Goal: Information Seeking & Learning: Learn about a topic

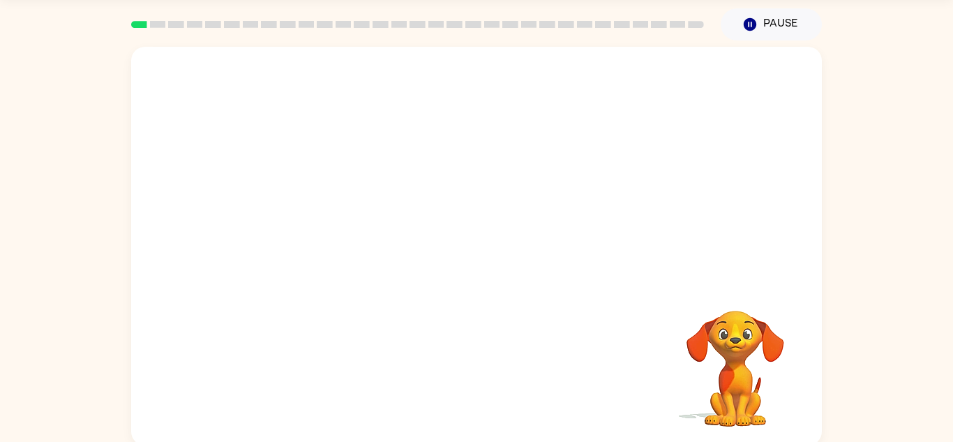
scroll to position [49, 0]
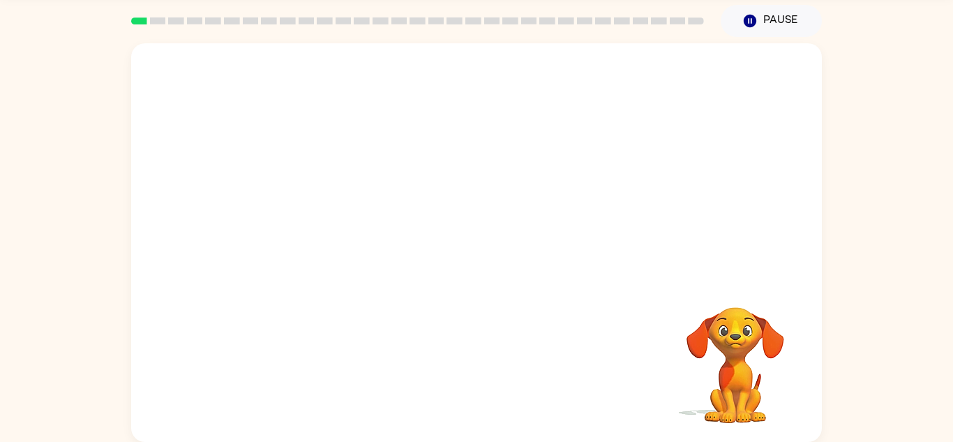
click at [313, 221] on video "Your browser must support playing .mp4 files to use Literably. Please try using…" at bounding box center [476, 160] width 691 height 234
click at [516, 255] on button "button" at bounding box center [476, 249] width 89 height 51
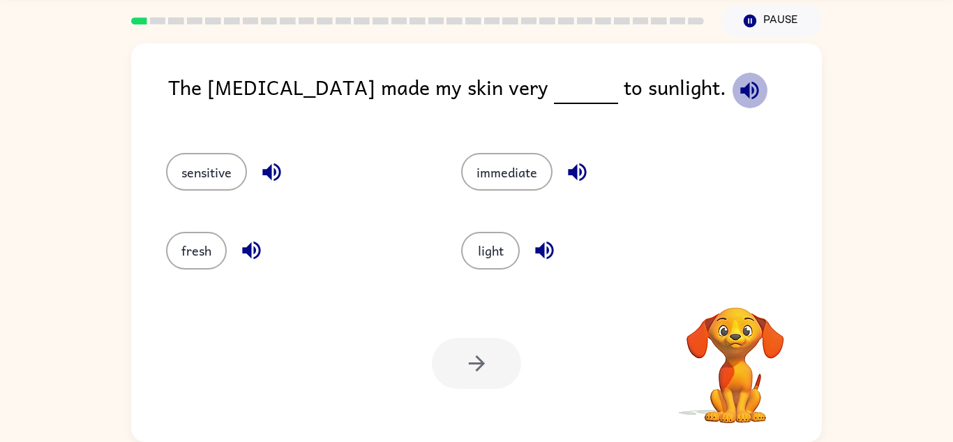
click at [737, 87] on icon "button" at bounding box center [749, 90] width 24 height 24
click at [740, 92] on icon "button" at bounding box center [749, 90] width 18 height 18
click at [193, 180] on button "sensitive" at bounding box center [206, 172] width 81 height 38
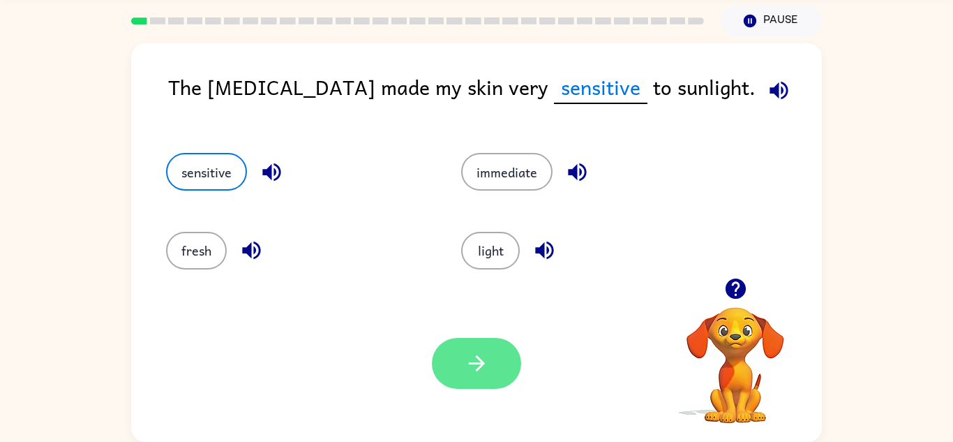
click at [473, 355] on icon "button" at bounding box center [477, 363] width 24 height 24
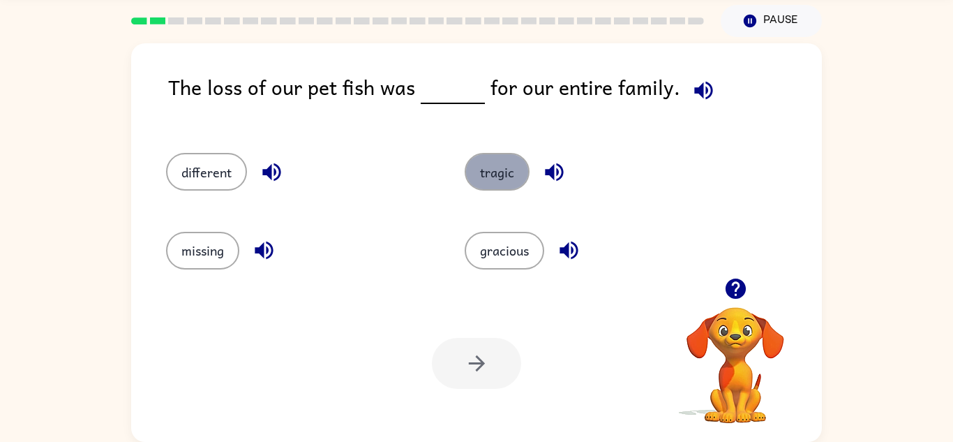
click at [496, 176] on button "tragic" at bounding box center [497, 172] width 65 height 38
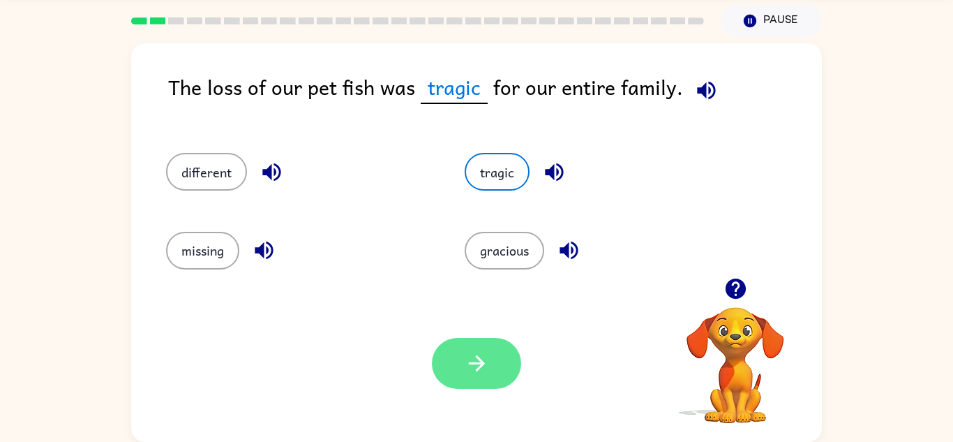
click at [454, 387] on button "button" at bounding box center [476, 363] width 89 height 51
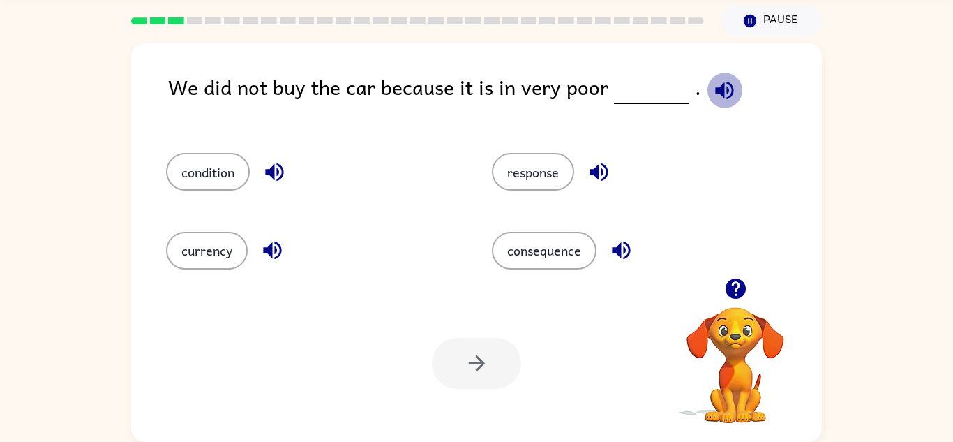
click at [727, 80] on icon "button" at bounding box center [724, 90] width 24 height 24
click at [276, 167] on icon "button" at bounding box center [274, 172] width 24 height 24
click at [263, 245] on icon "button" at bounding box center [272, 250] width 24 height 24
click at [239, 147] on div "condition" at bounding box center [303, 165] width 326 height 78
click at [241, 158] on button "condition" at bounding box center [208, 172] width 84 height 38
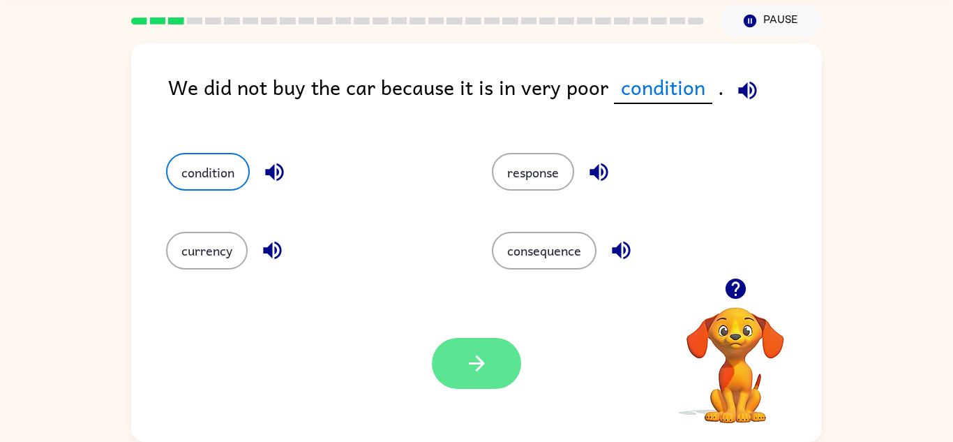
click at [494, 377] on button "button" at bounding box center [476, 363] width 89 height 51
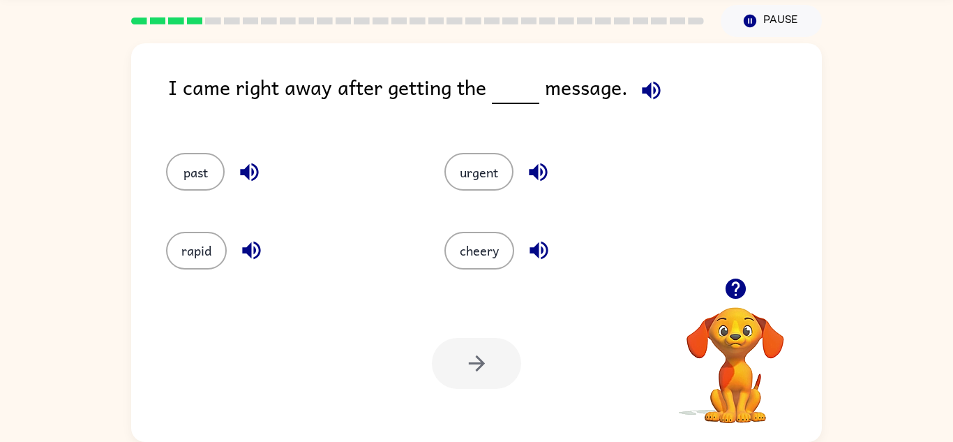
click at [647, 89] on icon "button" at bounding box center [651, 90] width 18 height 18
click at [459, 163] on button "urgent" at bounding box center [478, 172] width 69 height 38
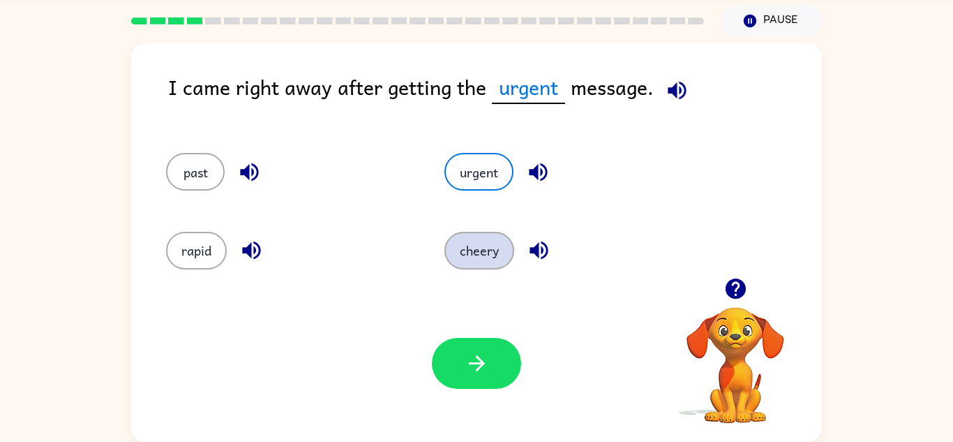
click at [504, 265] on button "cheery" at bounding box center [479, 251] width 70 height 38
click at [467, 193] on div "urgent" at bounding box center [557, 165] width 278 height 78
click at [484, 182] on button "urgent" at bounding box center [478, 172] width 69 height 38
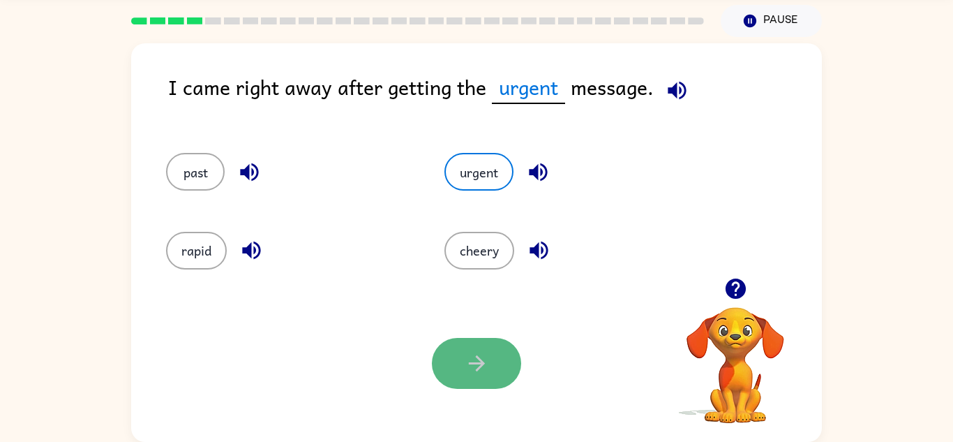
click at [504, 363] on button "button" at bounding box center [476, 363] width 89 height 51
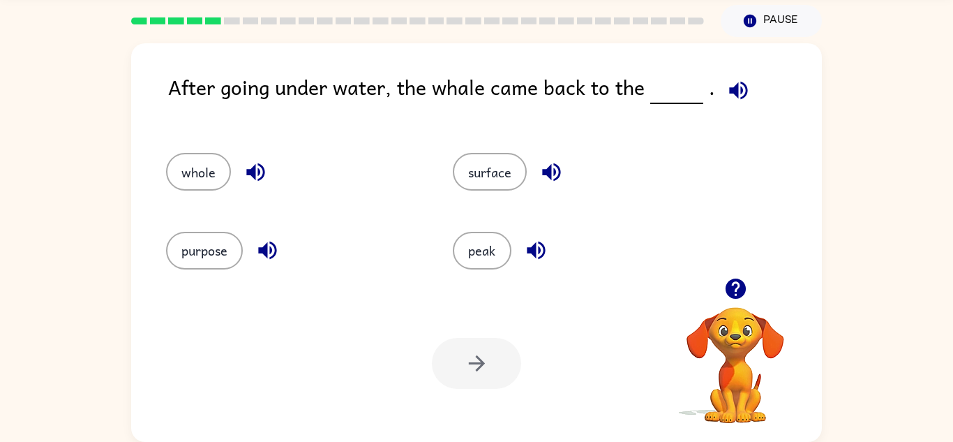
click at [730, 80] on icon "button" at bounding box center [738, 90] width 24 height 24
click at [482, 177] on button "surface" at bounding box center [490, 172] width 74 height 38
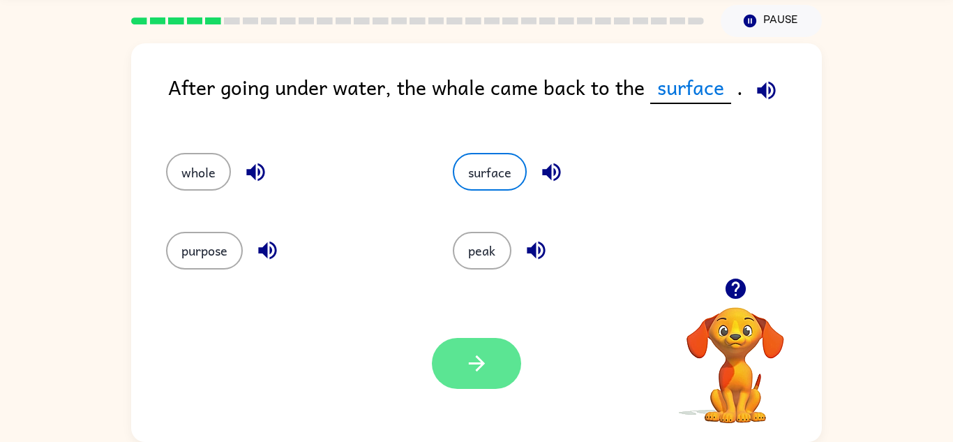
click at [476, 382] on button "button" at bounding box center [476, 363] width 89 height 51
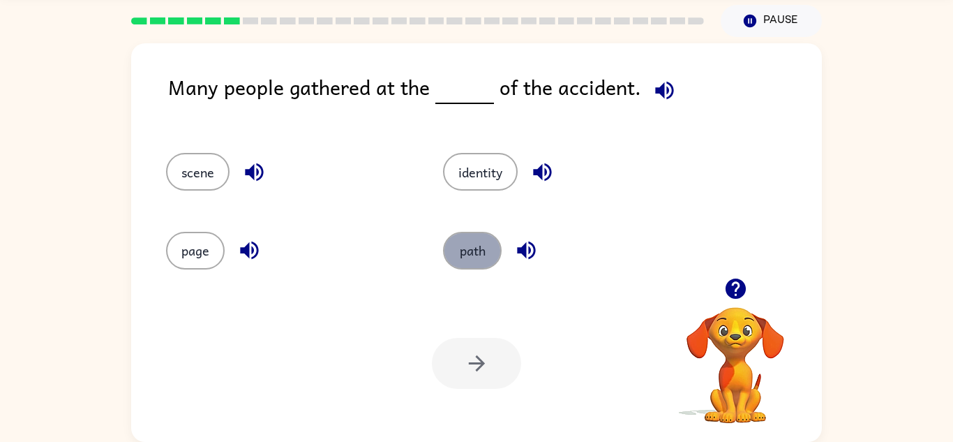
click at [467, 250] on button "path" at bounding box center [472, 251] width 59 height 38
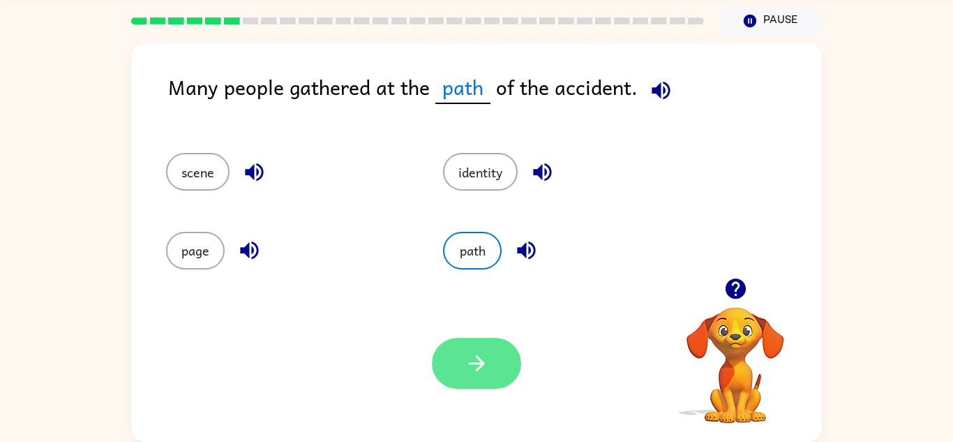
click at [460, 359] on button "button" at bounding box center [476, 363] width 89 height 51
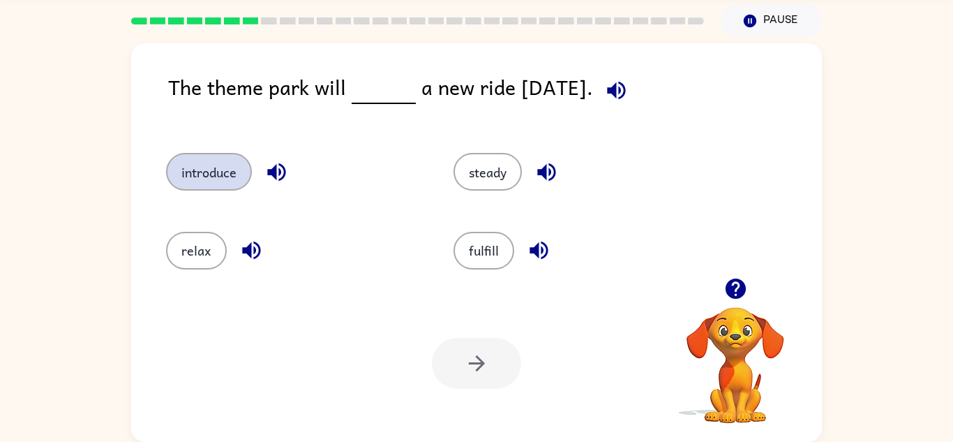
click at [226, 182] on button "introduce" at bounding box center [209, 172] width 86 height 38
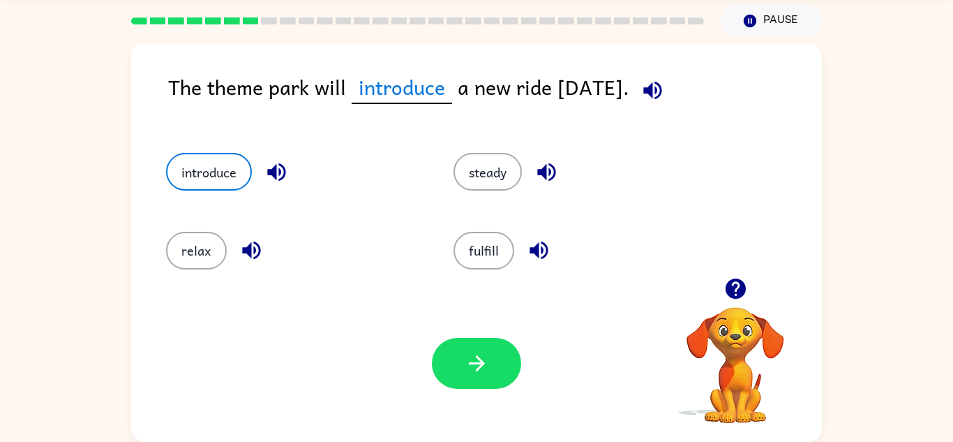
click at [437, 342] on div at bounding box center [476, 363] width 89 height 51
click at [442, 350] on button "button" at bounding box center [476, 363] width 89 height 51
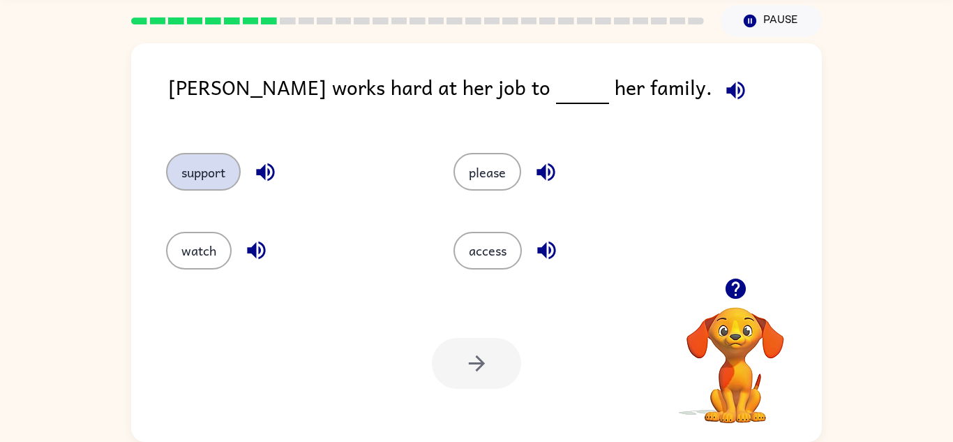
click at [204, 173] on button "support" at bounding box center [203, 172] width 75 height 38
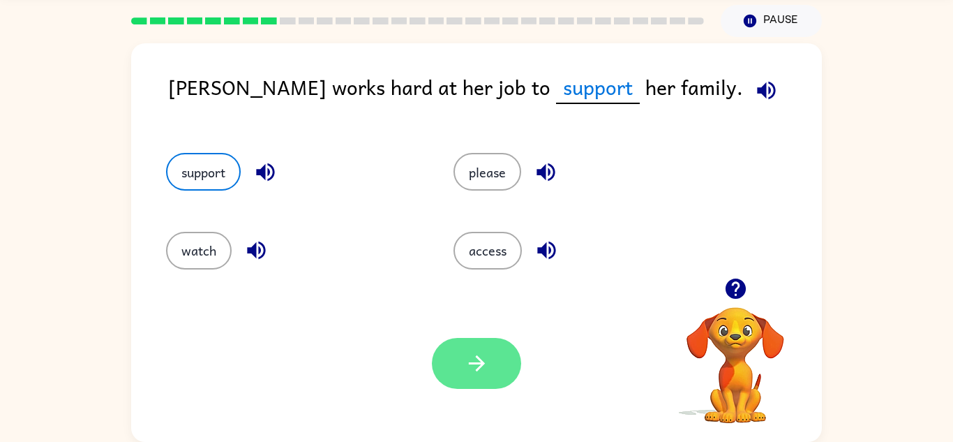
click at [465, 384] on button "button" at bounding box center [476, 363] width 89 height 51
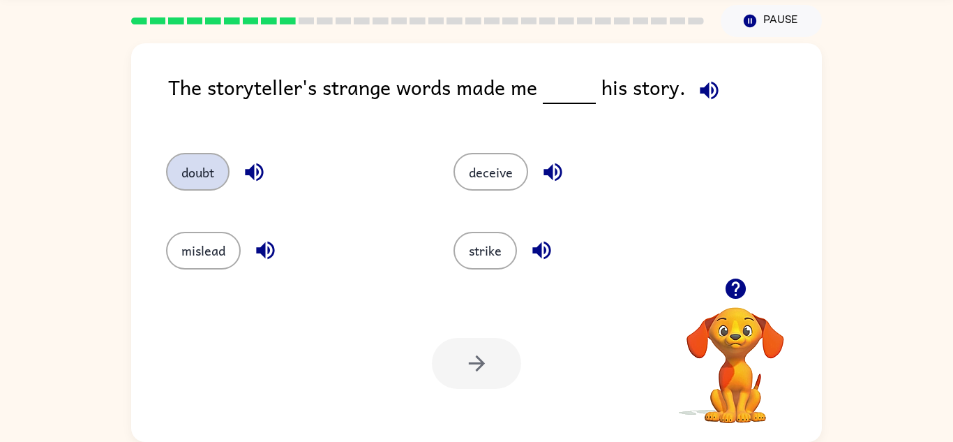
click at [190, 177] on button "doubt" at bounding box center [197, 172] width 63 height 38
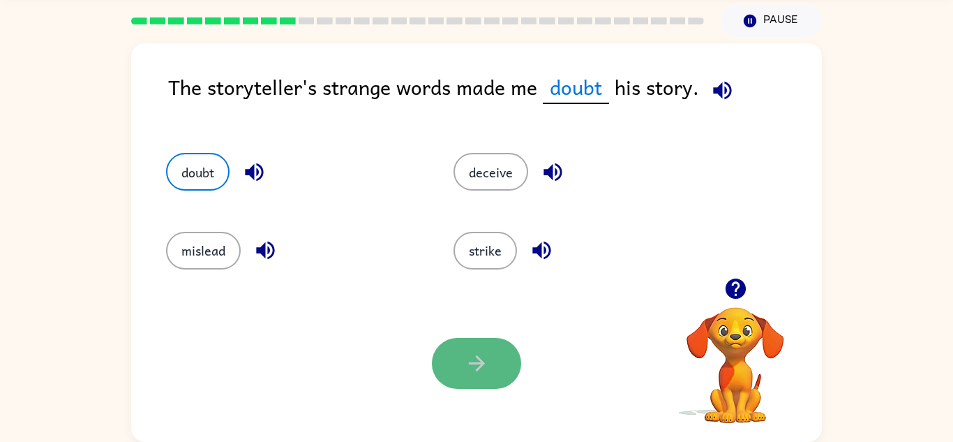
click at [469, 383] on button "button" at bounding box center [476, 363] width 89 height 51
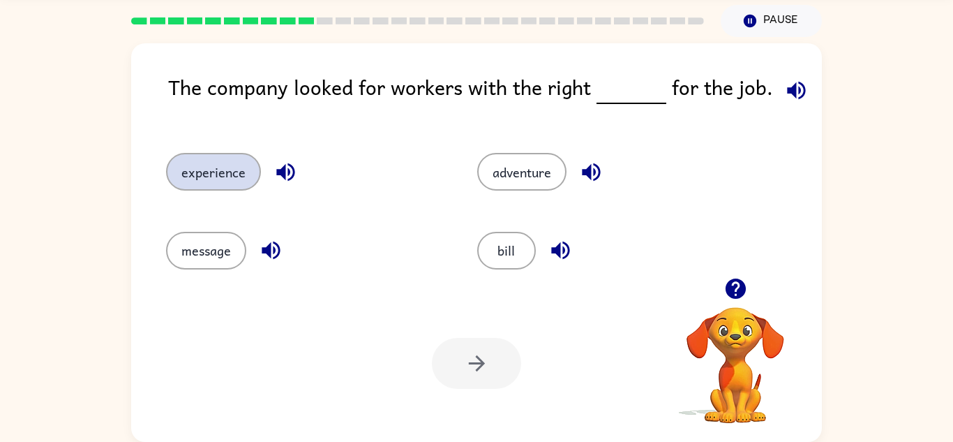
click at [223, 180] on button "experience" at bounding box center [213, 172] width 95 height 38
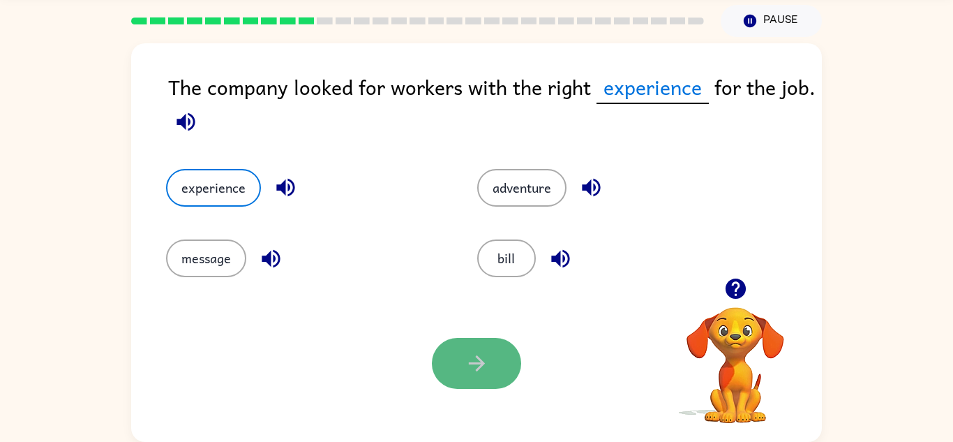
click at [454, 345] on button "button" at bounding box center [476, 363] width 89 height 51
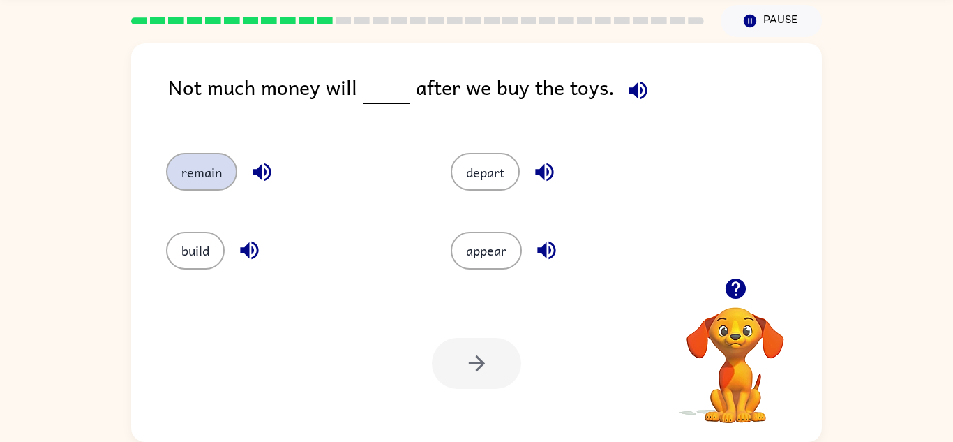
click at [203, 177] on button "remain" at bounding box center [201, 172] width 71 height 38
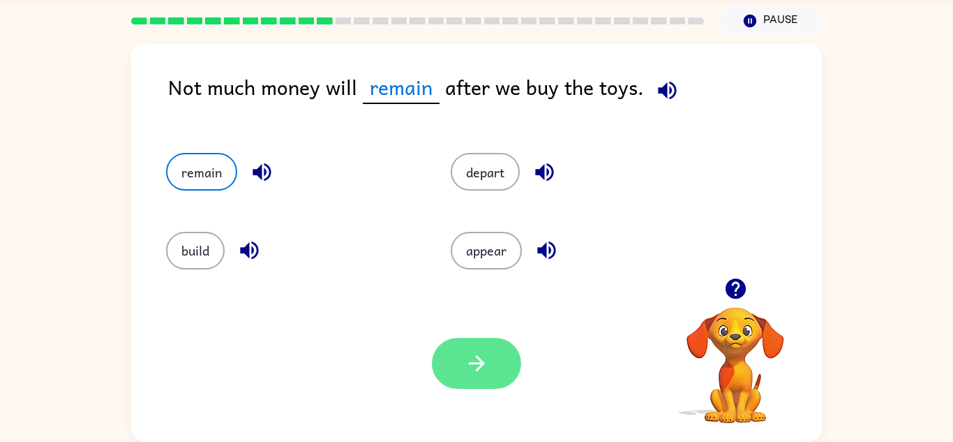
click at [468, 354] on icon "button" at bounding box center [477, 363] width 24 height 24
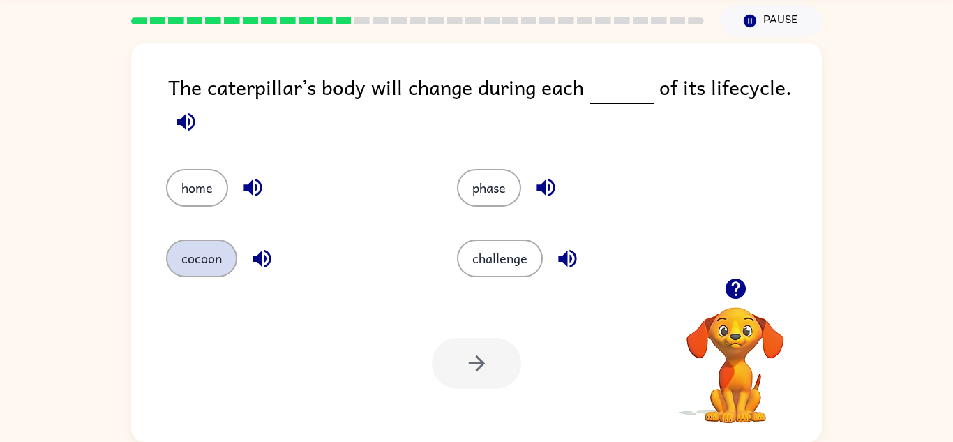
click at [228, 247] on button "cocoon" at bounding box center [201, 258] width 71 height 38
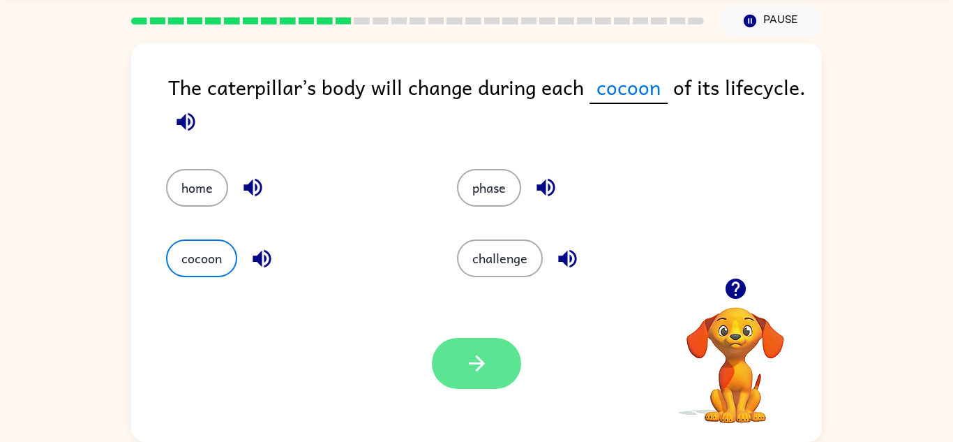
click at [495, 375] on button "button" at bounding box center [476, 363] width 89 height 51
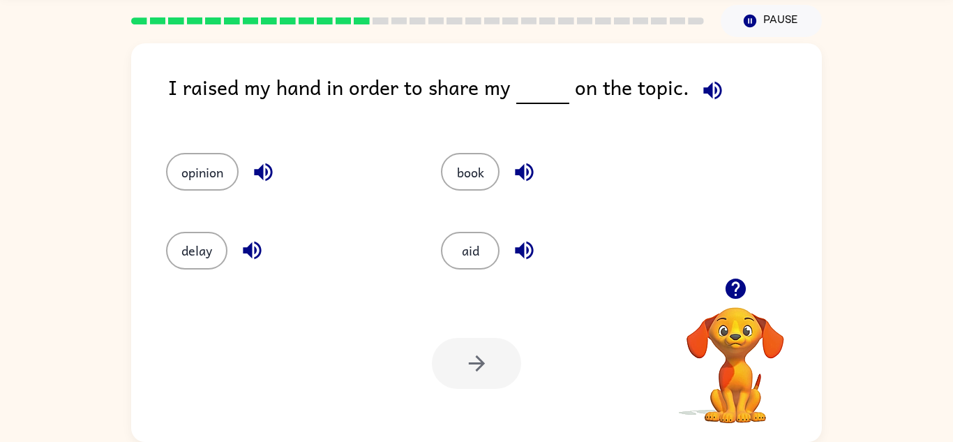
click at [339, 219] on div "delay" at bounding box center [277, 244] width 275 height 78
click at [168, 163] on button "opinion" at bounding box center [202, 172] width 73 height 38
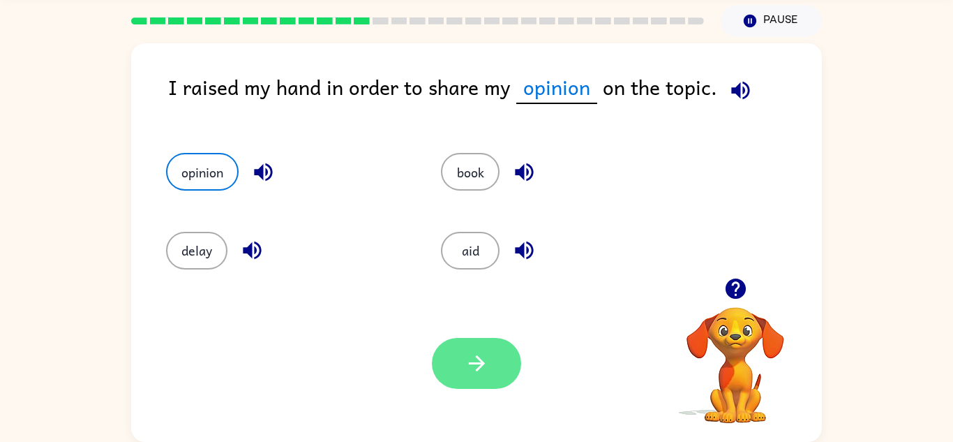
click at [491, 355] on button "button" at bounding box center [476, 363] width 89 height 51
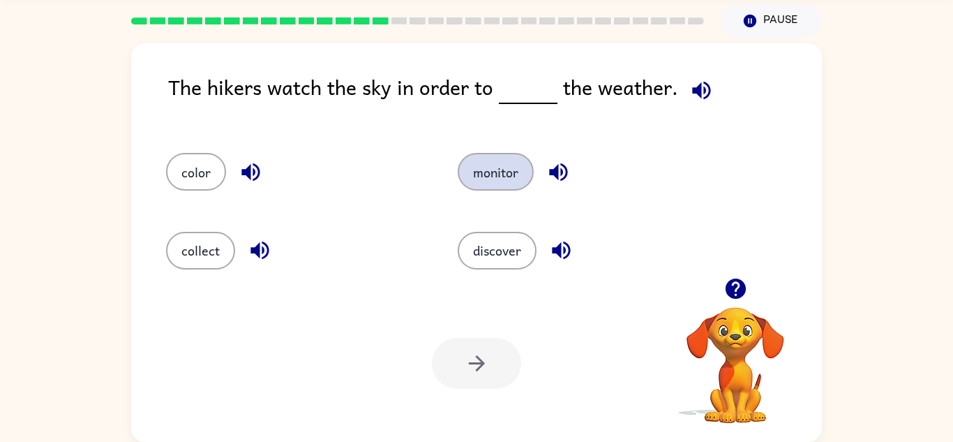
click at [509, 186] on button "monitor" at bounding box center [496, 172] width 76 height 38
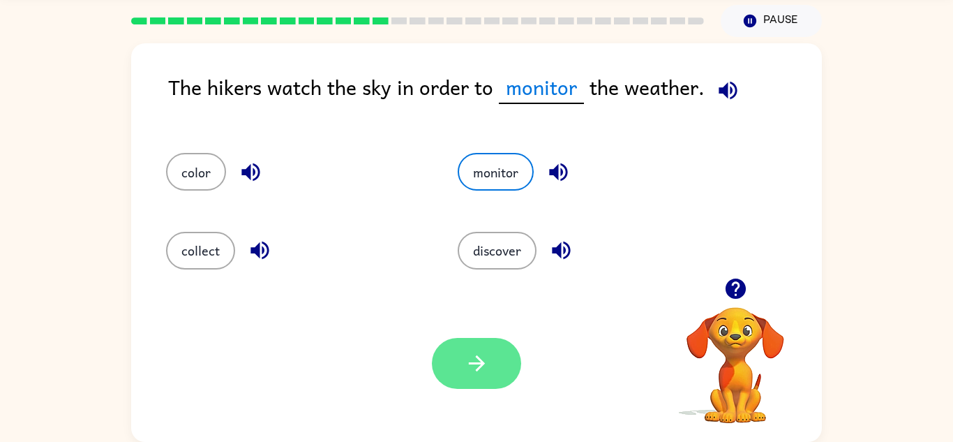
click at [505, 360] on button "button" at bounding box center [476, 363] width 89 height 51
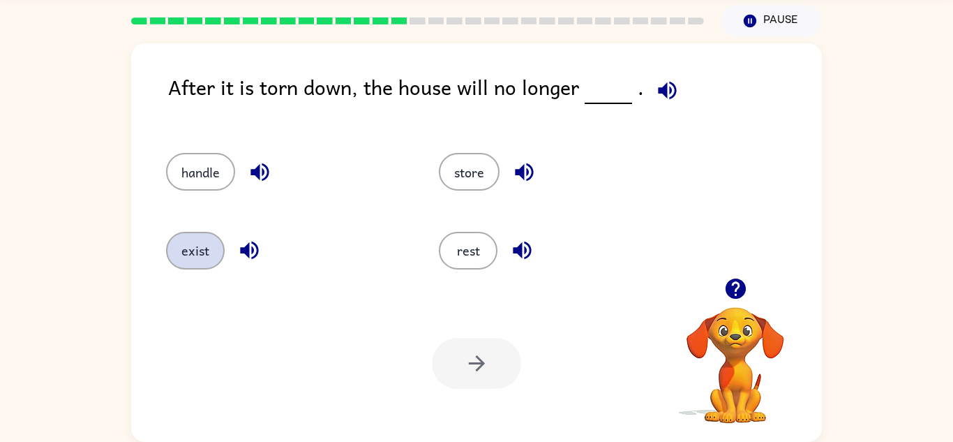
click at [198, 246] on button "exist" at bounding box center [195, 251] width 59 height 38
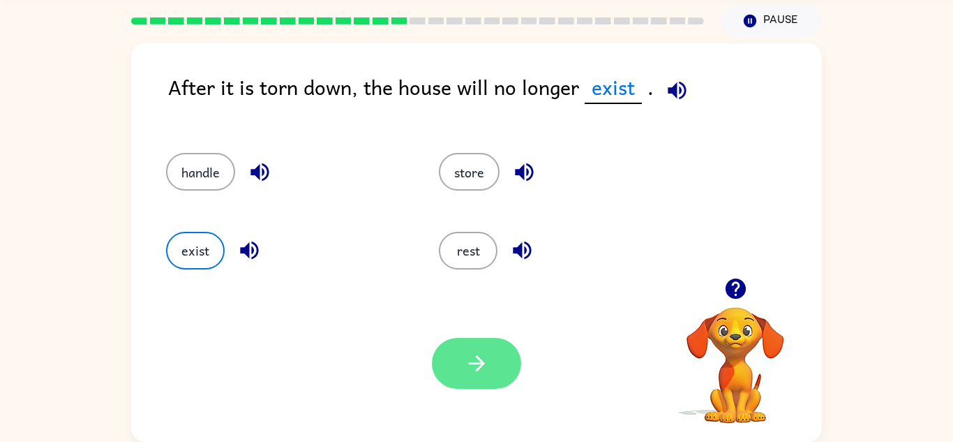
click at [485, 359] on icon "button" at bounding box center [477, 363] width 24 height 24
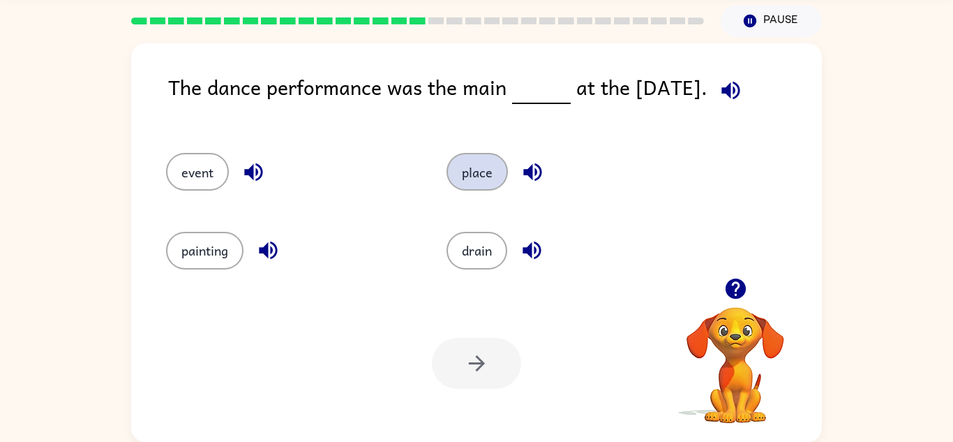
click at [492, 157] on button "place" at bounding box center [476, 172] width 61 height 38
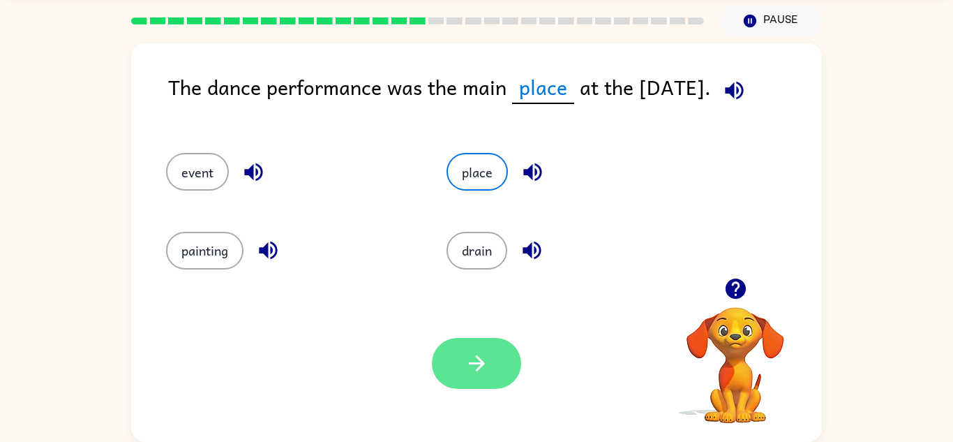
click at [465, 338] on button "button" at bounding box center [476, 363] width 89 height 51
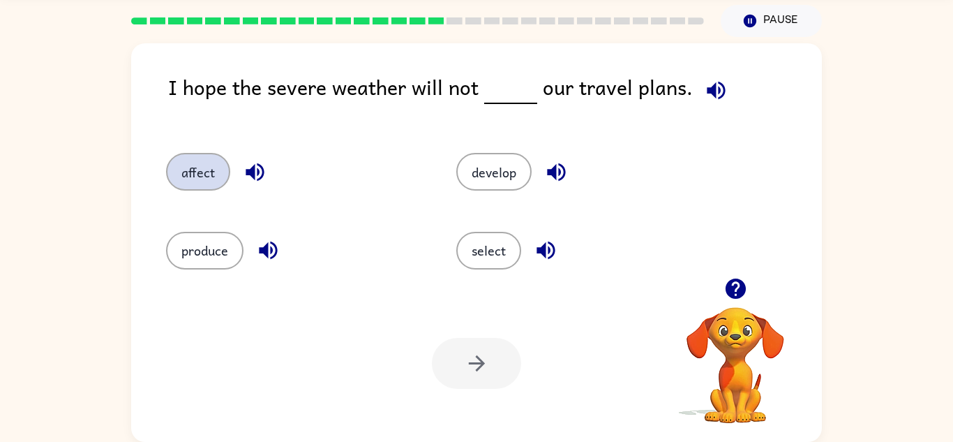
click at [198, 169] on button "affect" at bounding box center [198, 172] width 64 height 38
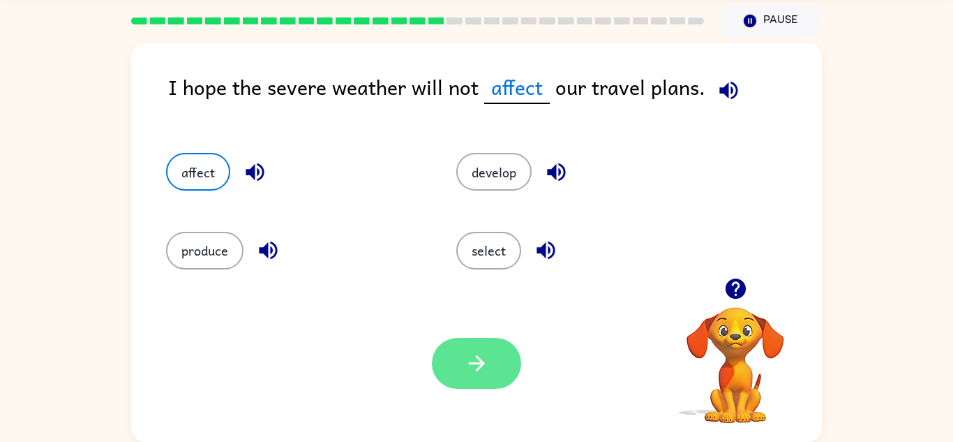
click at [504, 361] on button "button" at bounding box center [476, 363] width 89 height 51
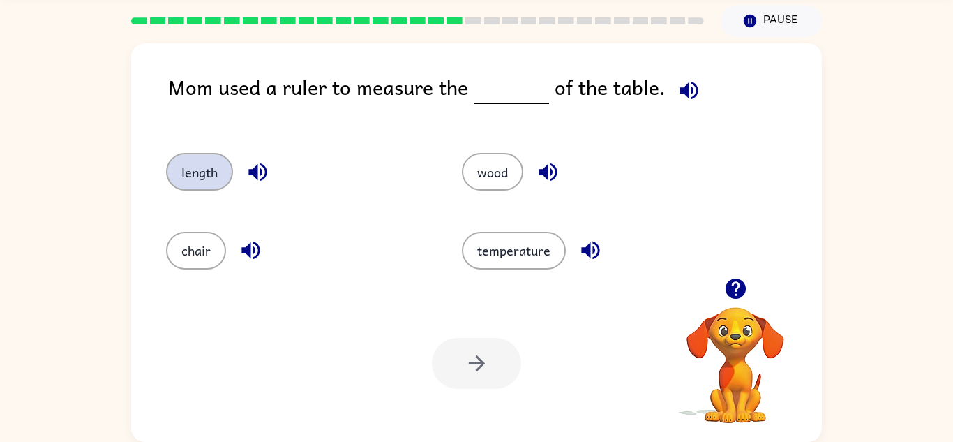
click at [193, 165] on button "length" at bounding box center [199, 172] width 67 height 38
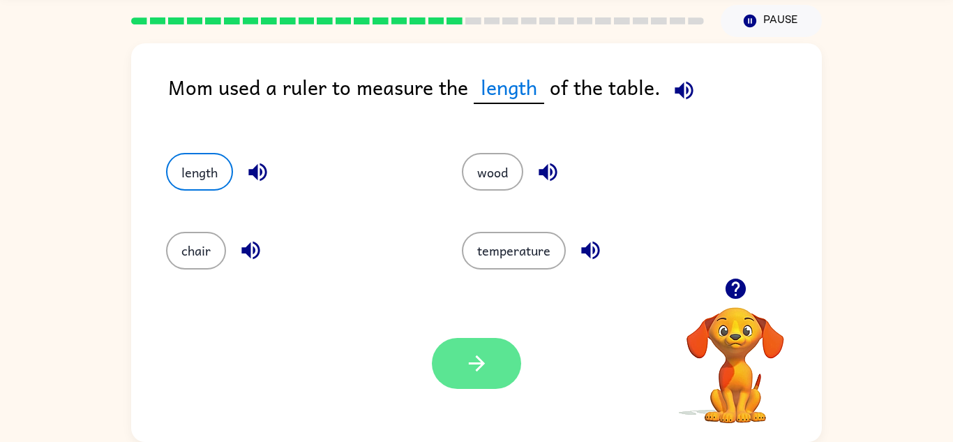
click at [499, 347] on button "button" at bounding box center [476, 363] width 89 height 51
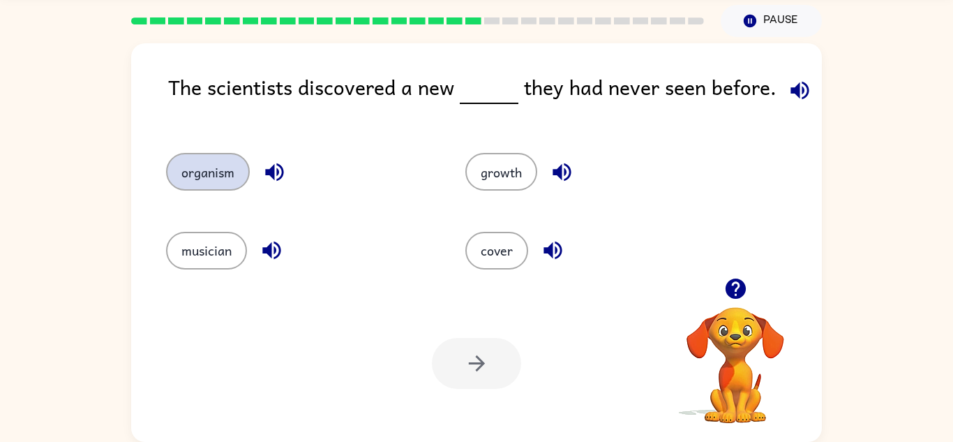
click at [178, 169] on button "organism" at bounding box center [208, 172] width 84 height 38
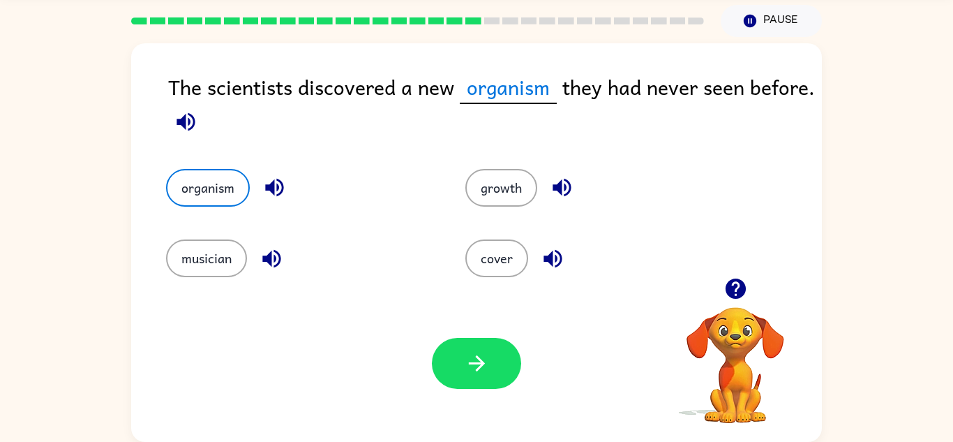
click at [275, 193] on icon "button" at bounding box center [274, 187] width 24 height 24
click at [282, 251] on icon "button" at bounding box center [272, 258] width 24 height 24
click at [462, 363] on button "button" at bounding box center [476, 363] width 89 height 51
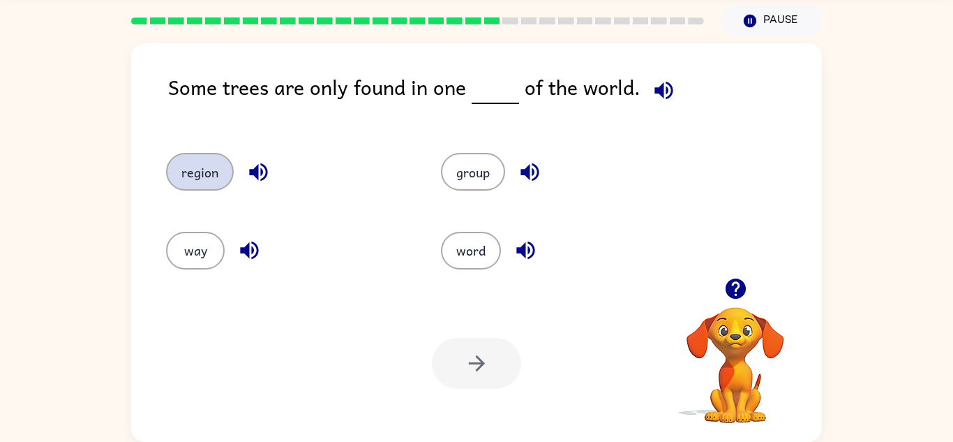
click at [190, 153] on button "region" at bounding box center [200, 172] width 68 height 38
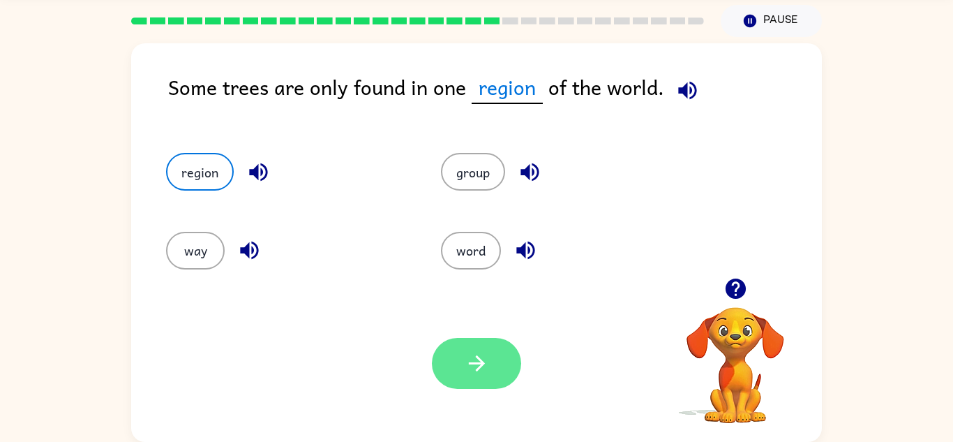
click at [455, 382] on button "button" at bounding box center [476, 363] width 89 height 51
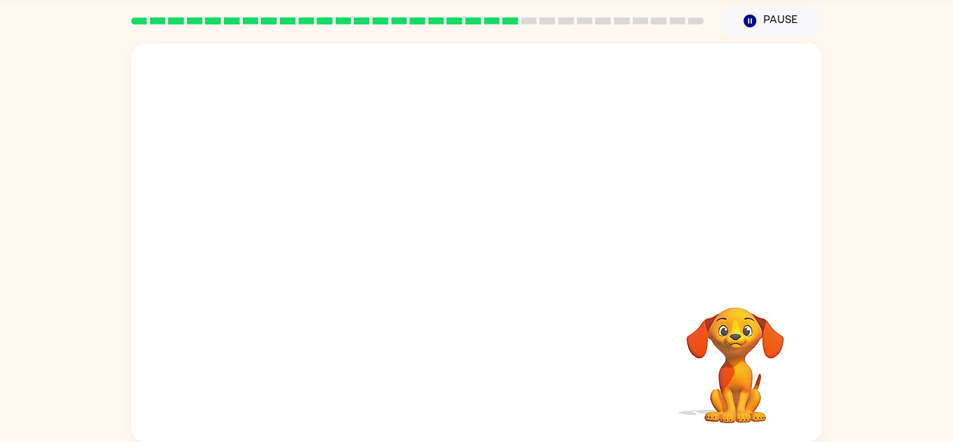
click at [793, 239] on video "Your browser must support playing .mp4 files to use Literably. Please try using…" at bounding box center [476, 160] width 691 height 234
click at [354, 241] on video "Your browser must support playing .mp4 files to use Literably. Please try using…" at bounding box center [476, 160] width 691 height 234
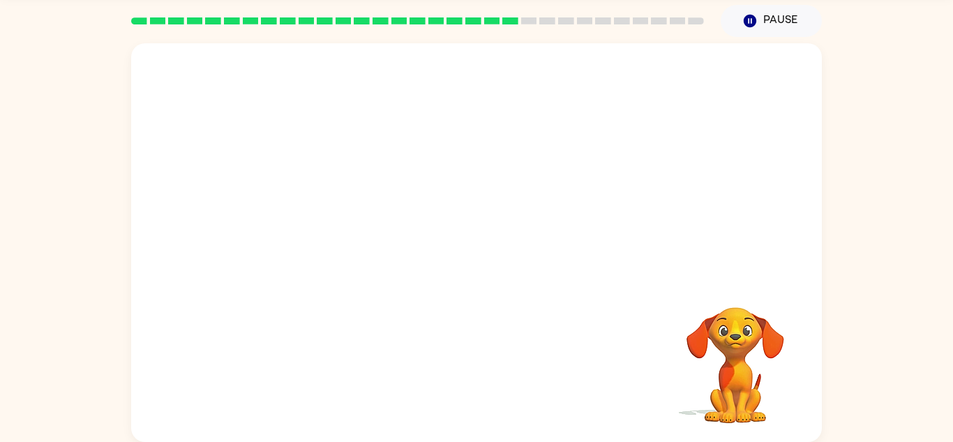
click at [354, 241] on video "Your browser must support playing .mp4 files to use Literably. Please try using…" at bounding box center [476, 160] width 691 height 234
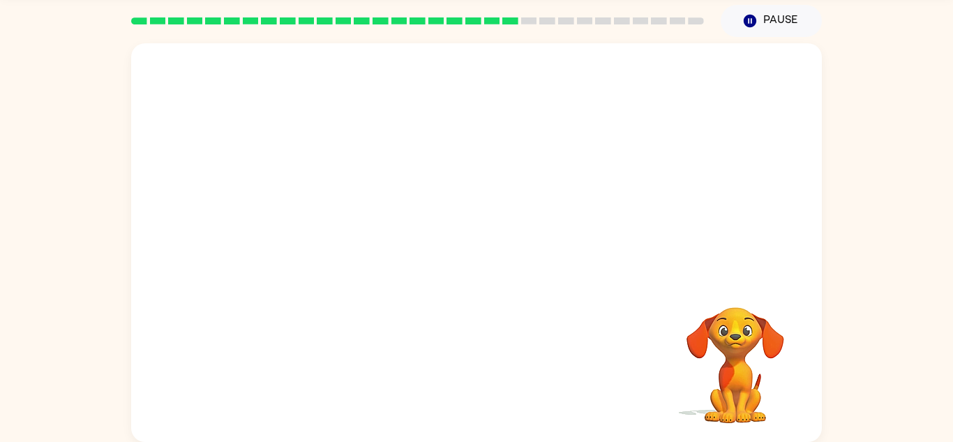
click at [354, 241] on video "Your browser must support playing .mp4 files to use Literably. Please try using…" at bounding box center [476, 160] width 691 height 234
click at [354, 241] on div at bounding box center [476, 242] width 691 height 398
click at [507, 288] on div at bounding box center [476, 242] width 691 height 398
click at [487, 246] on icon "button" at bounding box center [477, 249] width 24 height 24
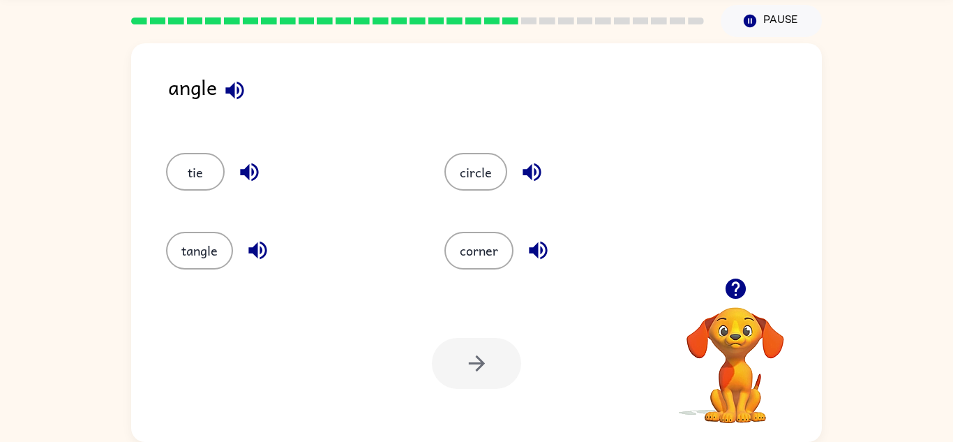
click at [221, 100] on button "button" at bounding box center [235, 91] width 36 height 36
click at [497, 241] on button "corner" at bounding box center [478, 251] width 69 height 38
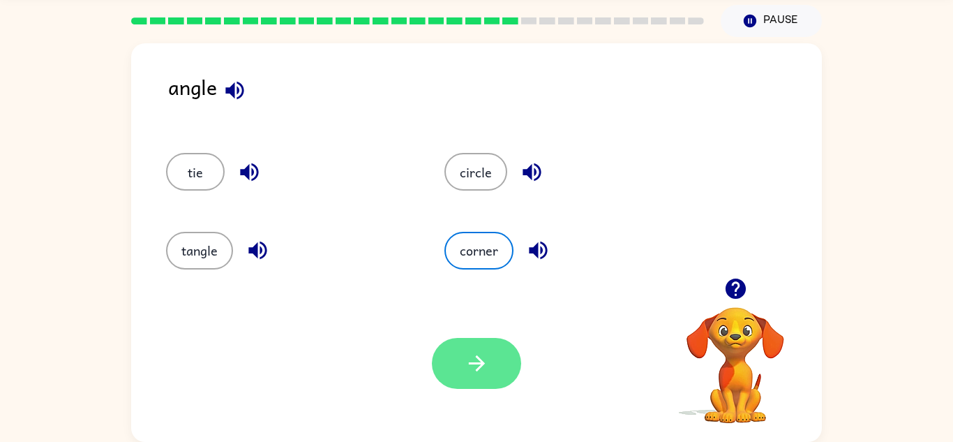
click at [502, 370] on button "button" at bounding box center [476, 363] width 89 height 51
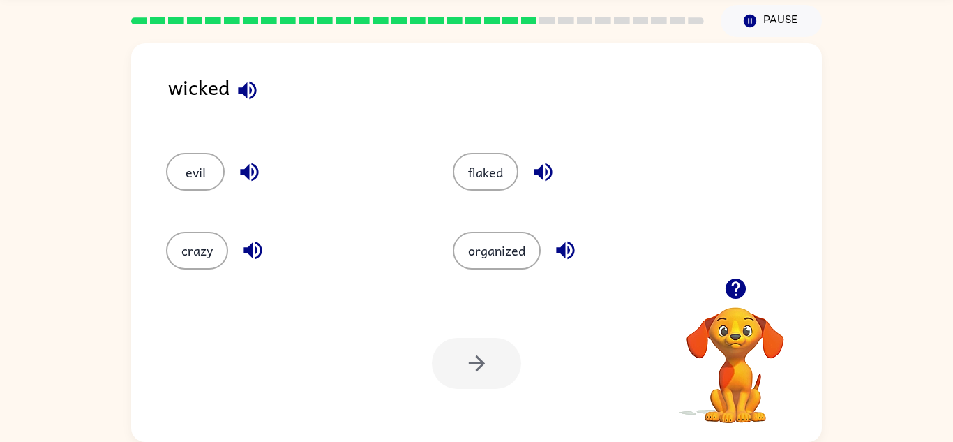
click at [248, 87] on icon "button" at bounding box center [247, 90] width 24 height 24
click at [218, 253] on button "crazy" at bounding box center [197, 251] width 62 height 38
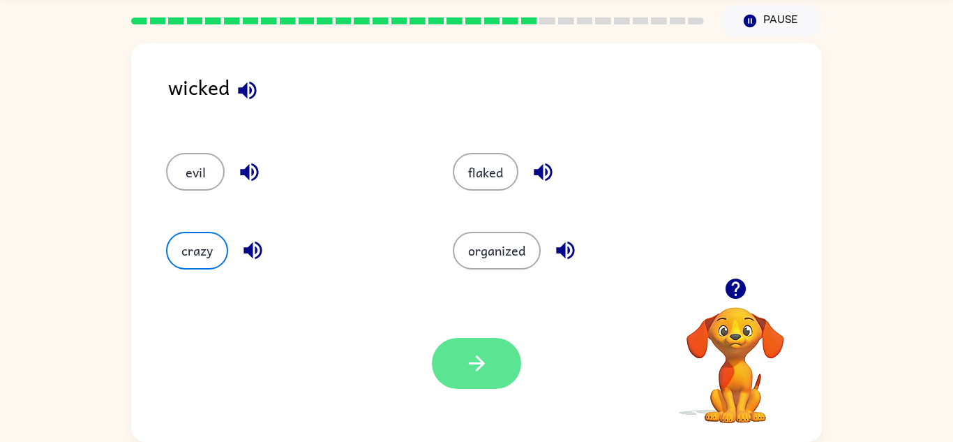
click at [463, 346] on button "button" at bounding box center [476, 363] width 89 height 51
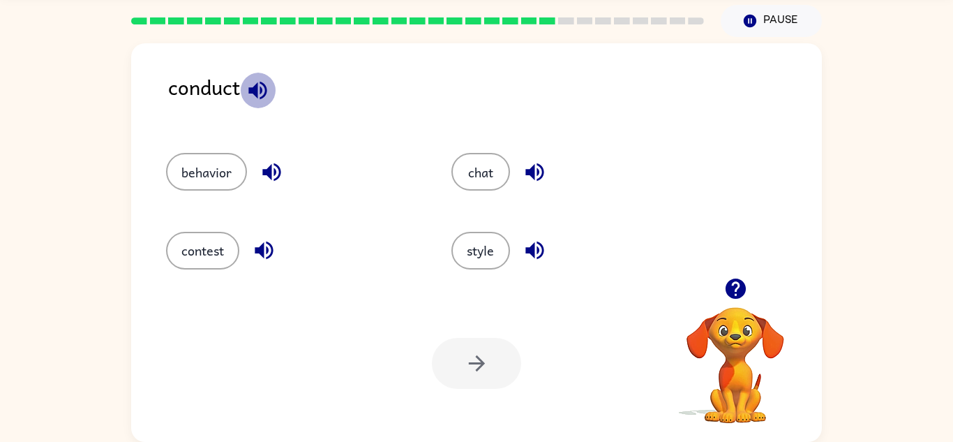
click at [255, 105] on button "button" at bounding box center [258, 91] width 36 height 36
click at [197, 163] on button "behavior" at bounding box center [206, 172] width 81 height 38
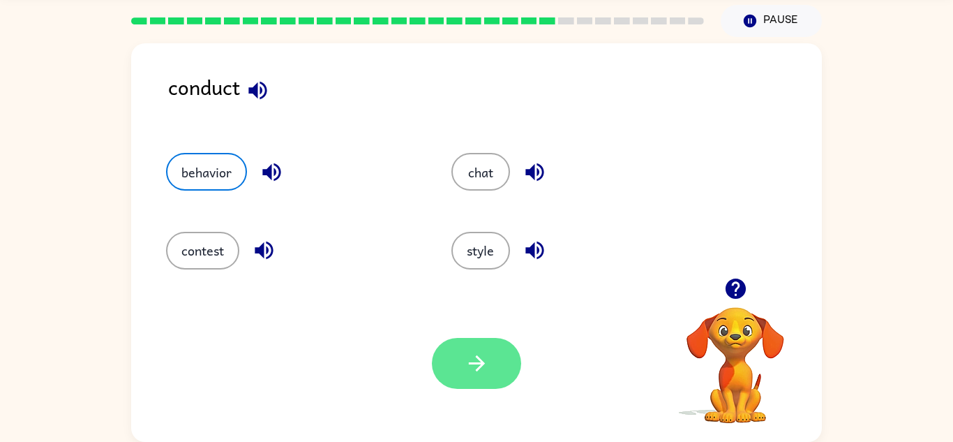
click at [486, 367] on icon "button" at bounding box center [477, 363] width 24 height 24
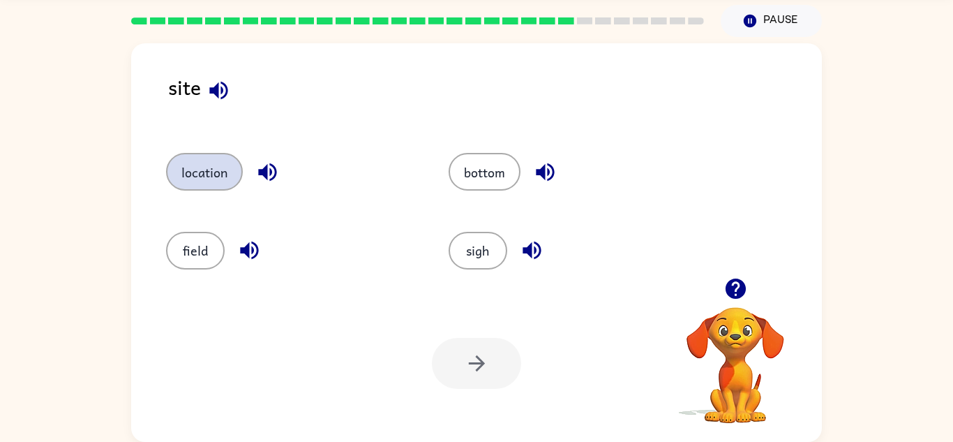
click at [204, 159] on button "location" at bounding box center [204, 172] width 77 height 38
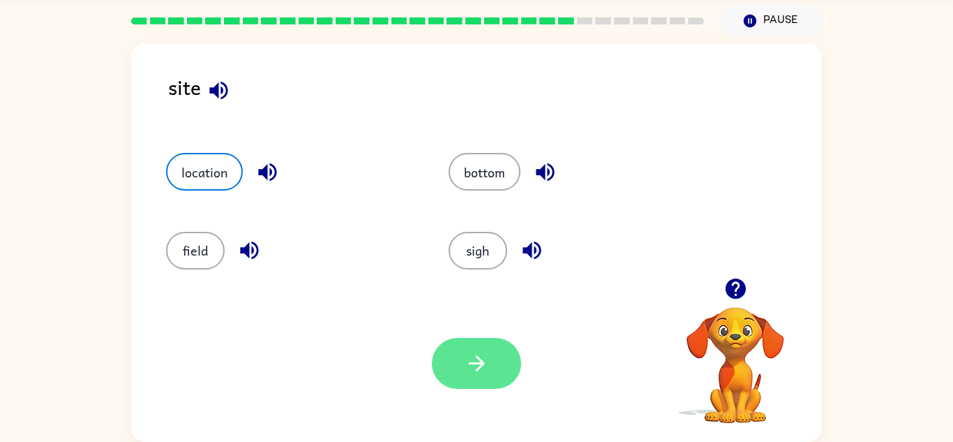
click at [463, 355] on button "button" at bounding box center [476, 363] width 89 height 51
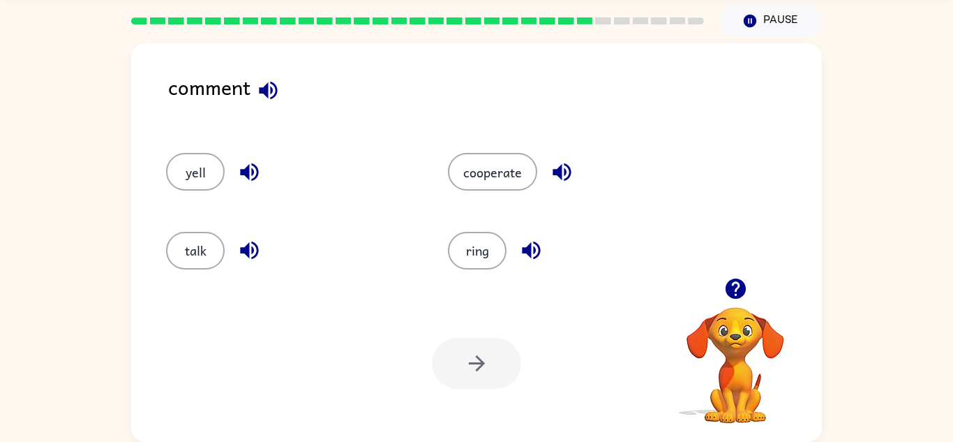
click at [271, 87] on icon "button" at bounding box center [268, 90] width 18 height 18
click at [481, 253] on button "ring" at bounding box center [477, 251] width 59 height 38
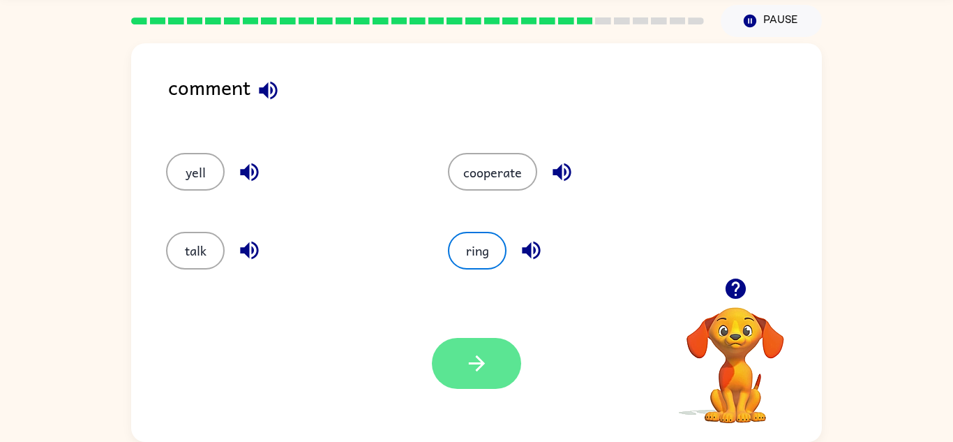
click at [433, 353] on button "button" at bounding box center [476, 363] width 89 height 51
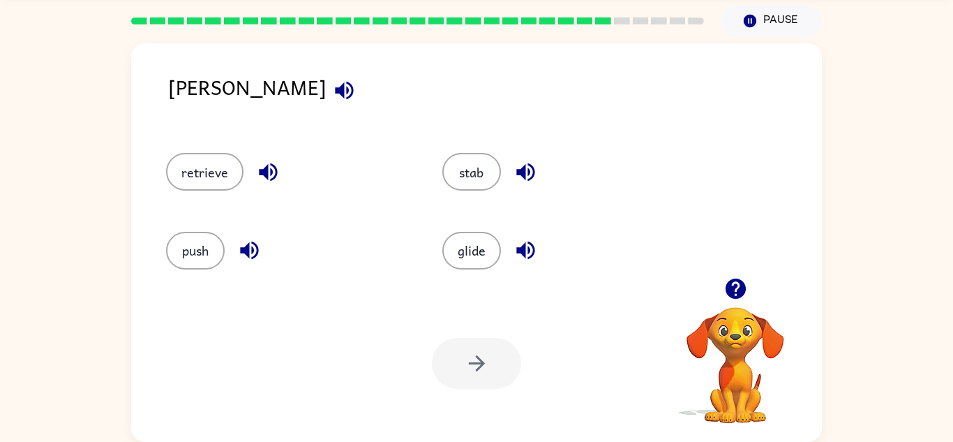
click at [352, 213] on div "push" at bounding box center [278, 244] width 276 height 78
click at [335, 89] on icon "button" at bounding box center [344, 90] width 18 height 18
click at [474, 181] on button "stab" at bounding box center [471, 172] width 59 height 38
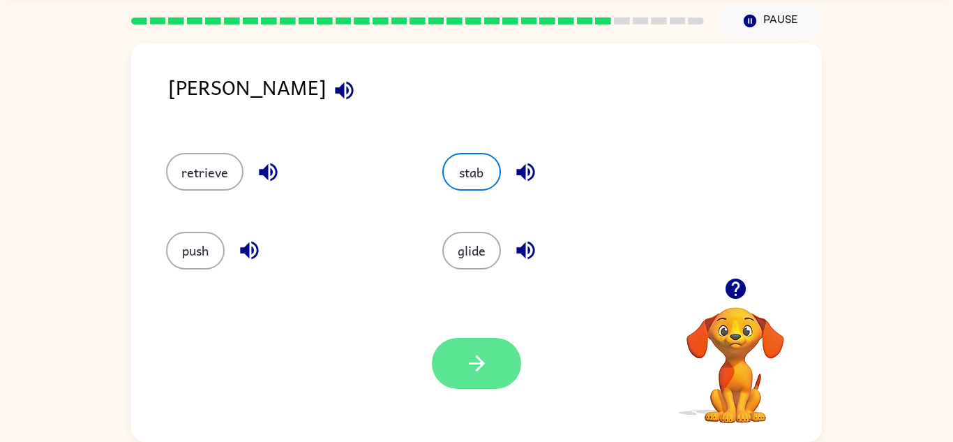
click at [458, 368] on button "button" at bounding box center [476, 363] width 89 height 51
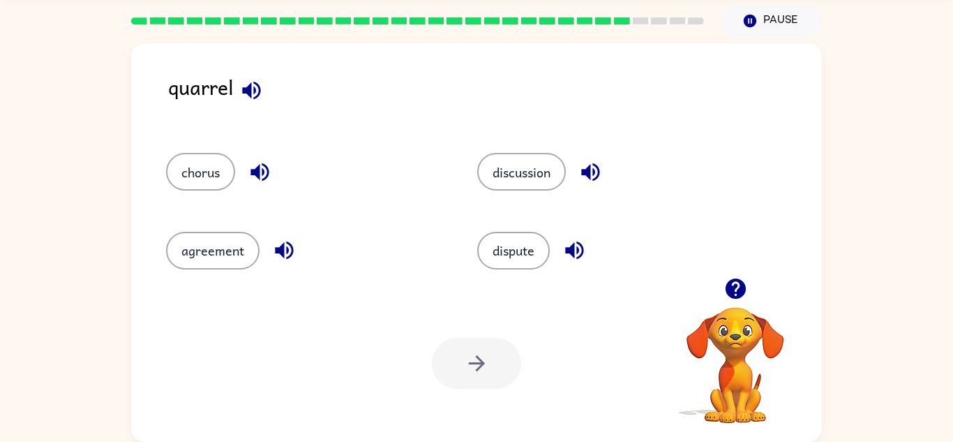
click at [271, 165] on icon "button" at bounding box center [260, 172] width 24 height 24
click at [249, 97] on icon "button" at bounding box center [251, 90] width 24 height 24
click at [495, 244] on button "dispute" at bounding box center [513, 251] width 73 height 38
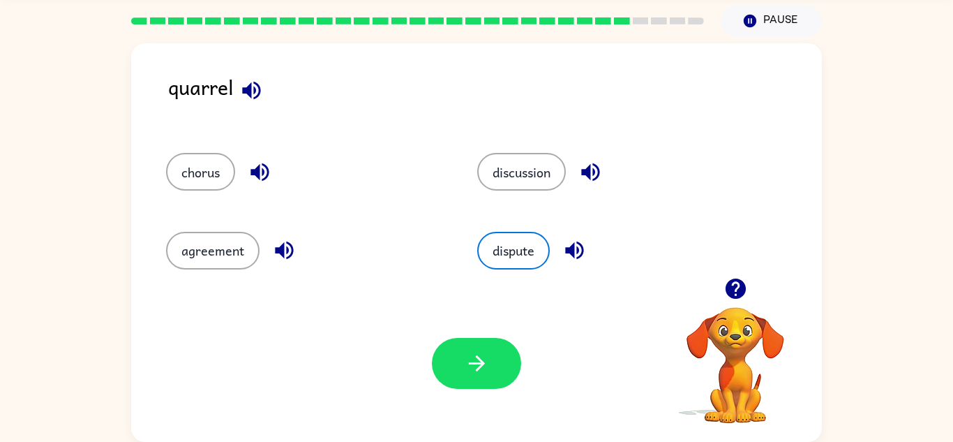
click at [583, 242] on icon "button" at bounding box center [574, 250] width 24 height 24
click at [285, 245] on icon "button" at bounding box center [284, 250] width 24 height 24
click at [262, 157] on button "button" at bounding box center [260, 172] width 36 height 36
click at [201, 171] on button "chorus" at bounding box center [200, 172] width 69 height 38
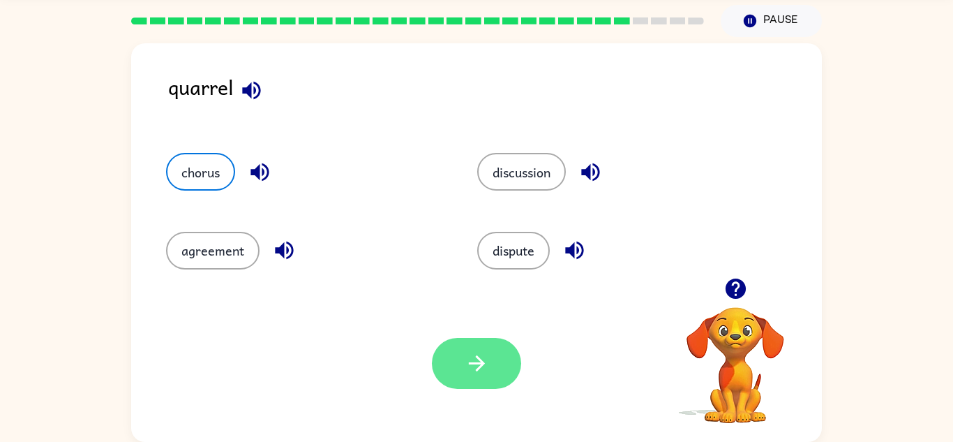
click at [483, 384] on button "button" at bounding box center [476, 363] width 89 height 51
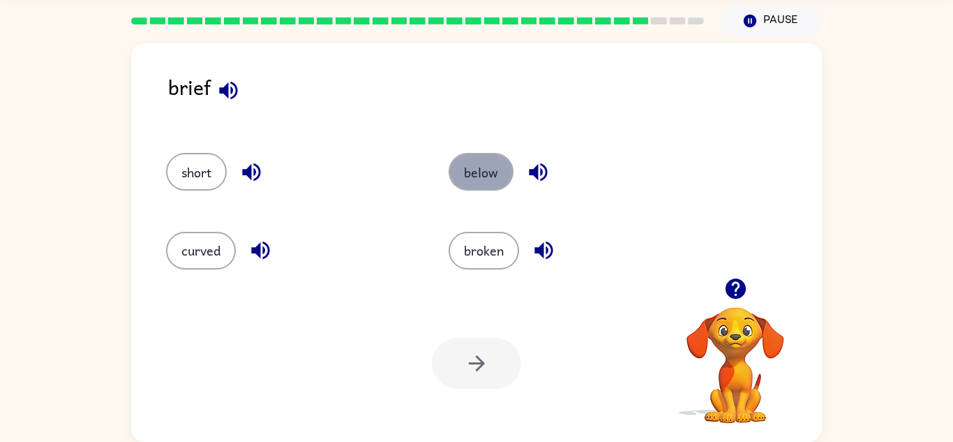
click at [463, 169] on button "below" at bounding box center [481, 172] width 65 height 38
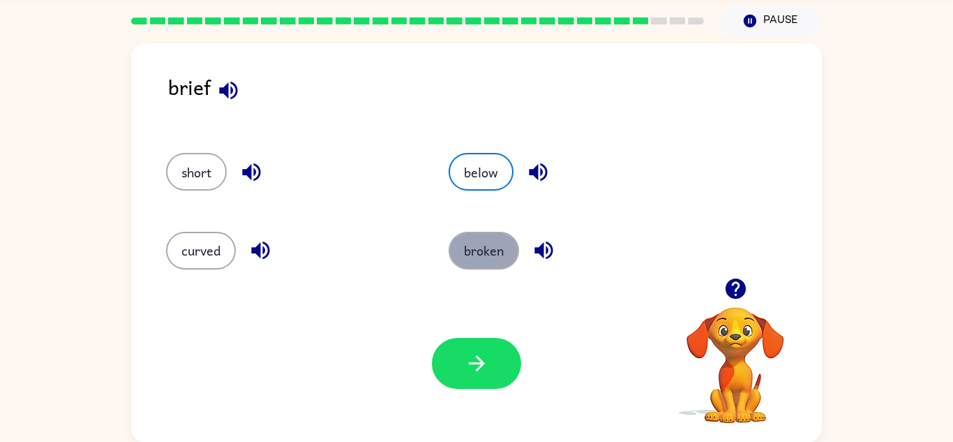
click at [489, 264] on button "broken" at bounding box center [484, 251] width 70 height 38
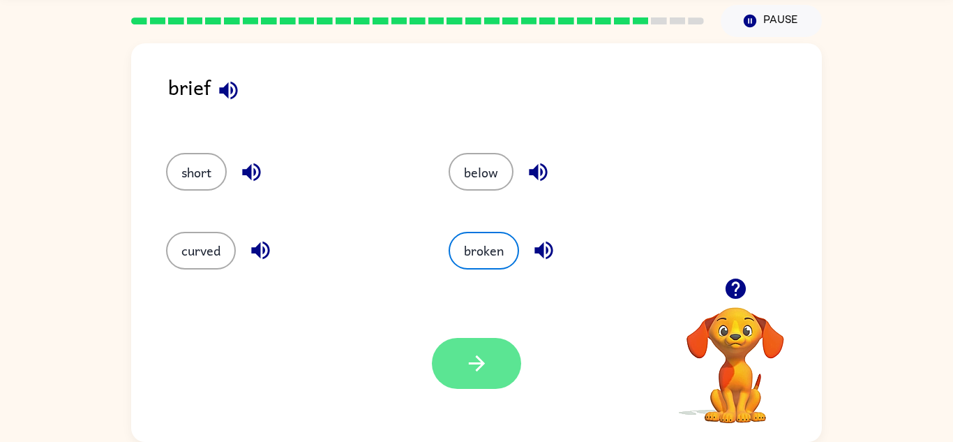
click at [493, 347] on button "button" at bounding box center [476, 363] width 89 height 51
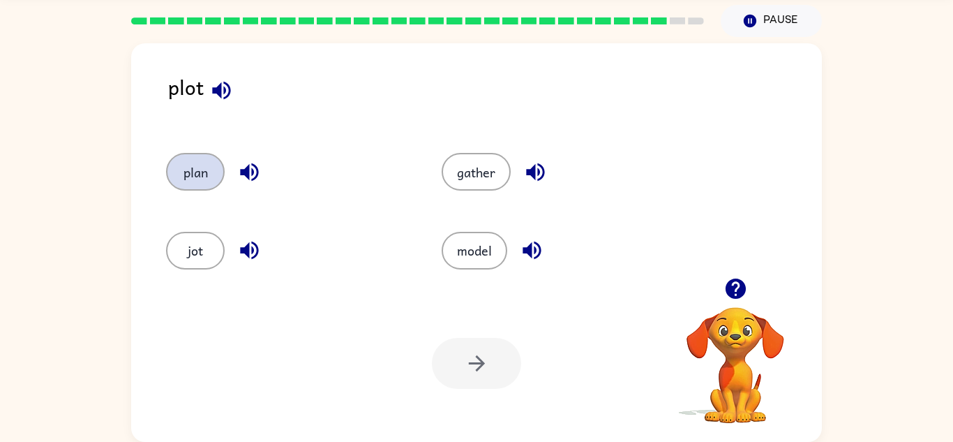
click at [220, 163] on button "plan" at bounding box center [195, 172] width 59 height 38
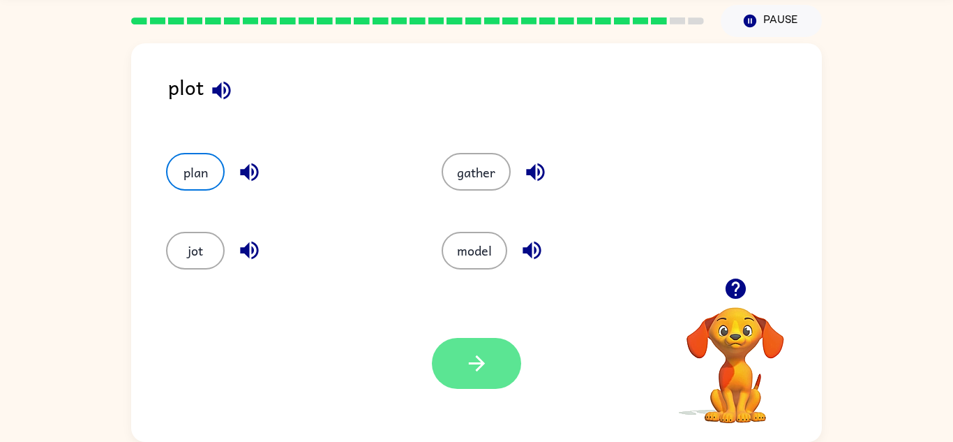
click at [452, 366] on button "button" at bounding box center [476, 363] width 89 height 51
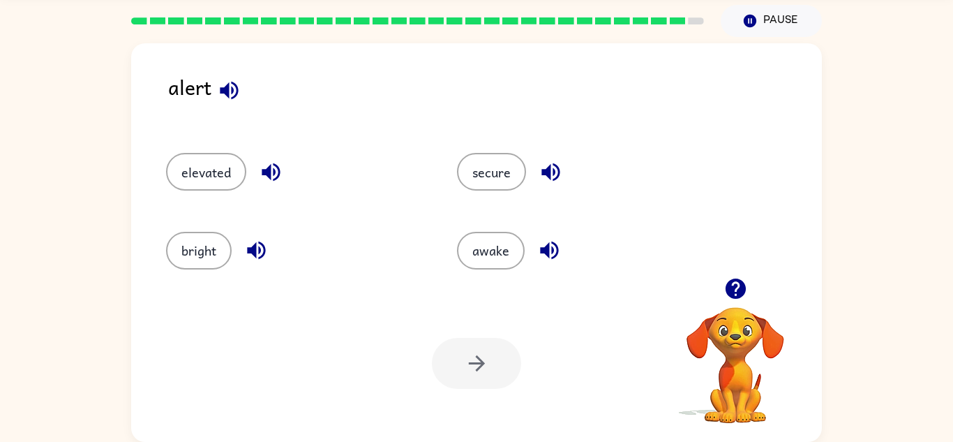
click at [253, 253] on icon "button" at bounding box center [256, 250] width 18 height 18
click at [494, 163] on button "secure" at bounding box center [491, 172] width 69 height 38
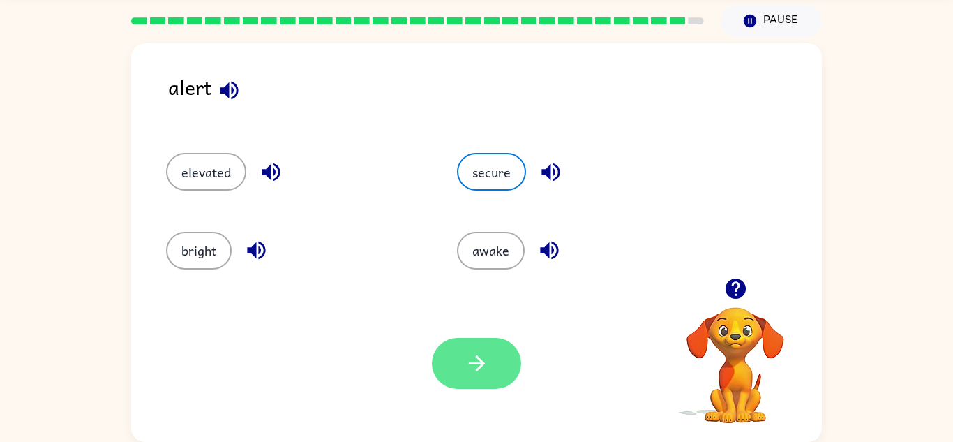
click at [479, 370] on icon "button" at bounding box center [477, 363] width 24 height 24
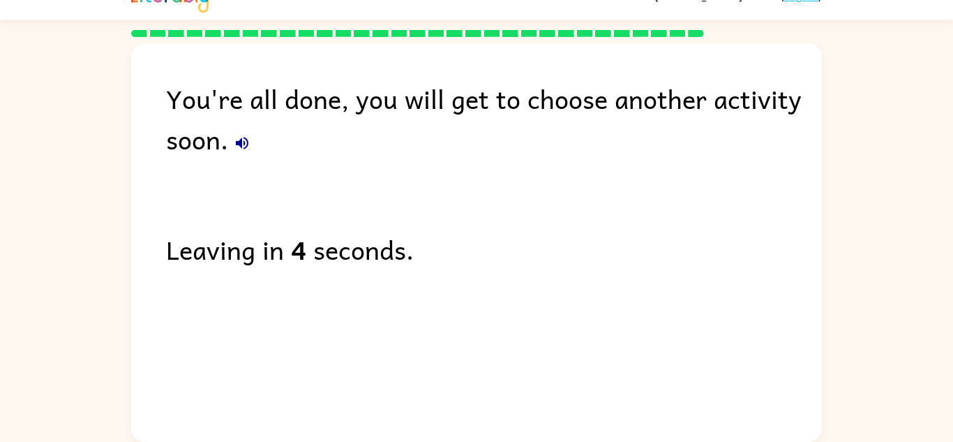
click at [243, 142] on icon "button" at bounding box center [242, 143] width 17 height 17
